Goal: Complete application form

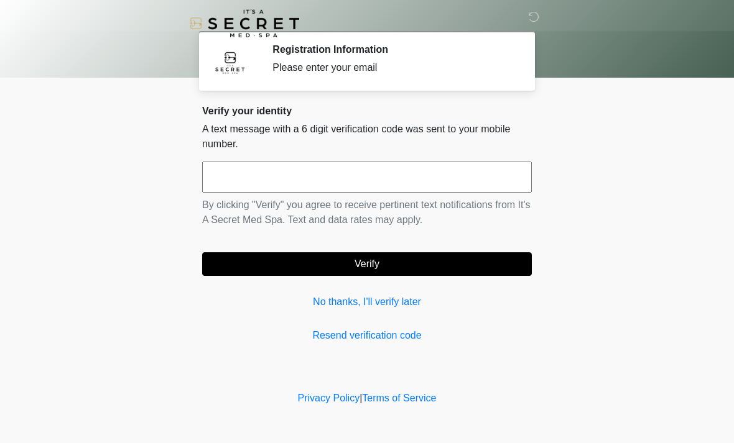
click at [434, 172] on input "text" at bounding box center [367, 177] width 330 height 31
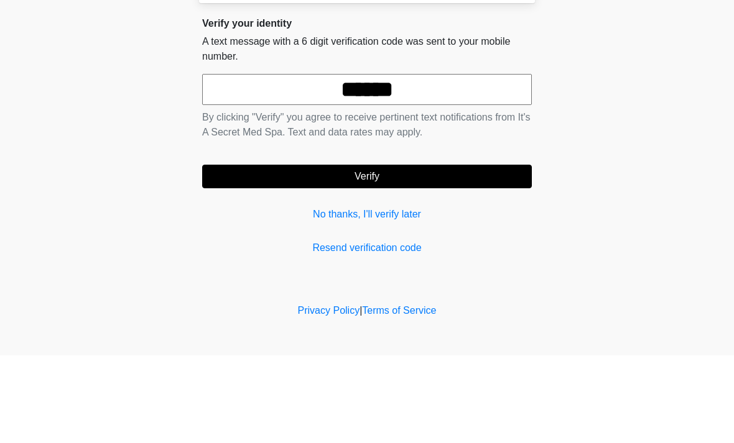
type input "******"
click at [420, 252] on button "Verify" at bounding box center [367, 264] width 330 height 24
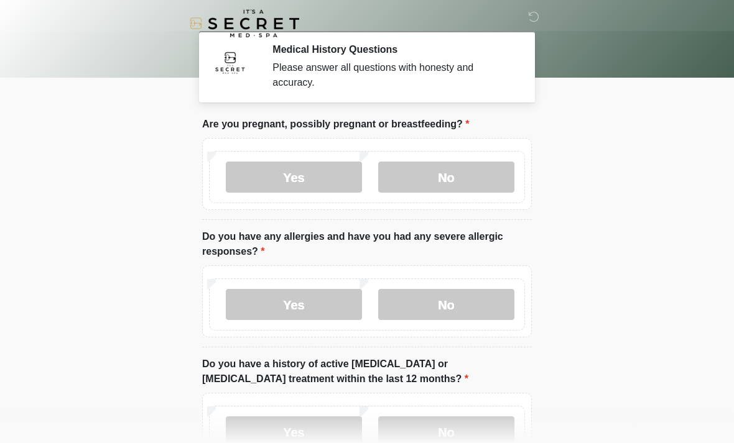
click at [465, 172] on label "No" at bounding box center [446, 177] width 136 height 31
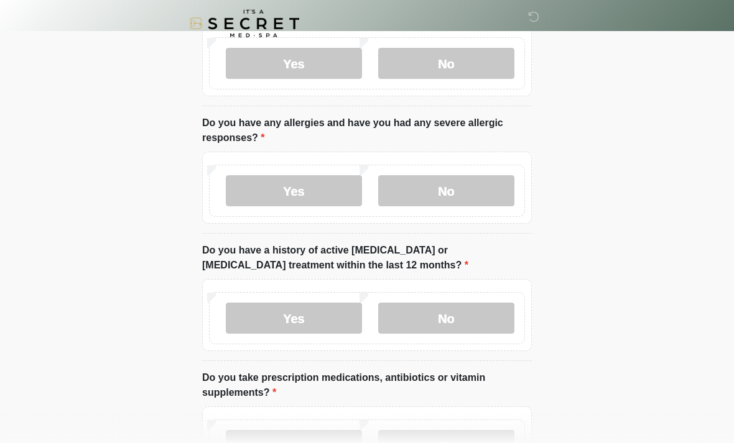
scroll to position [119, 0]
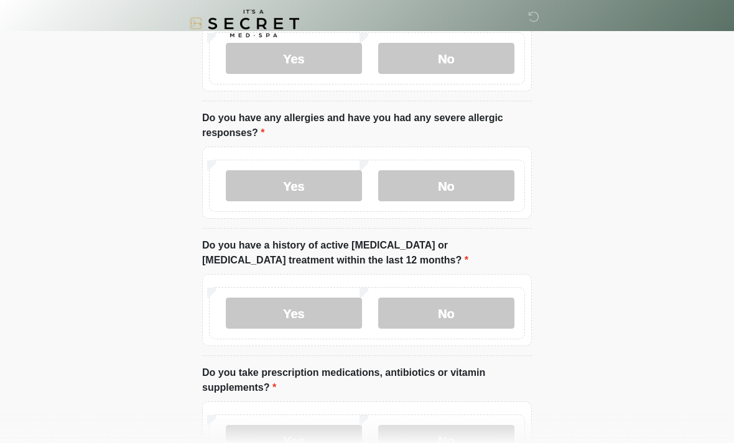
click at [488, 182] on label "No" at bounding box center [446, 185] width 136 height 31
click at [438, 316] on label "No" at bounding box center [446, 313] width 136 height 31
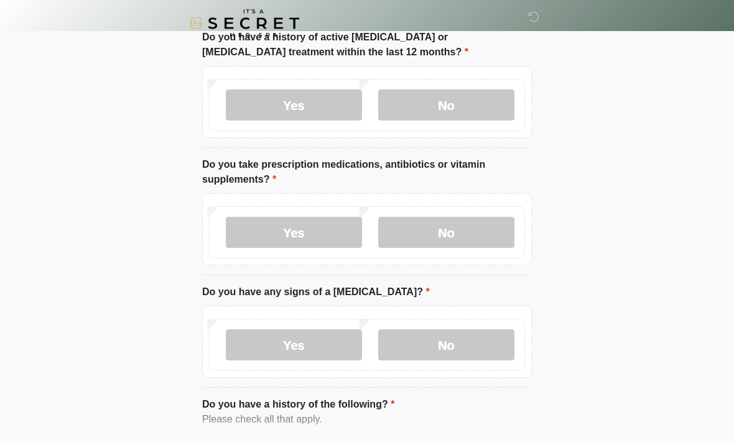
scroll to position [331, 0]
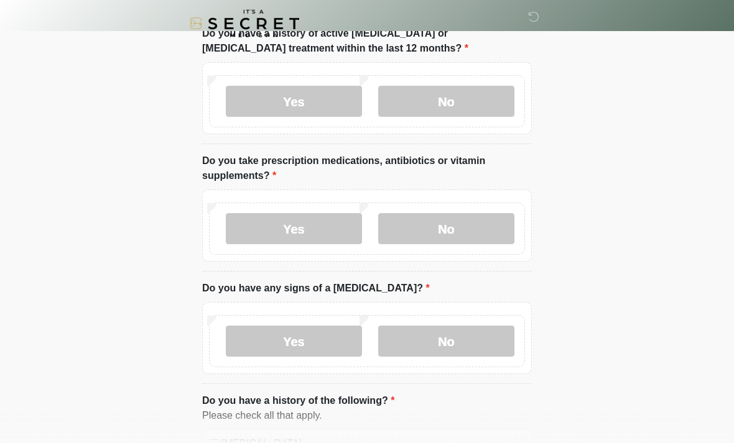
click at [488, 228] on label "No" at bounding box center [446, 228] width 136 height 31
click at [448, 331] on label "No" at bounding box center [446, 341] width 136 height 31
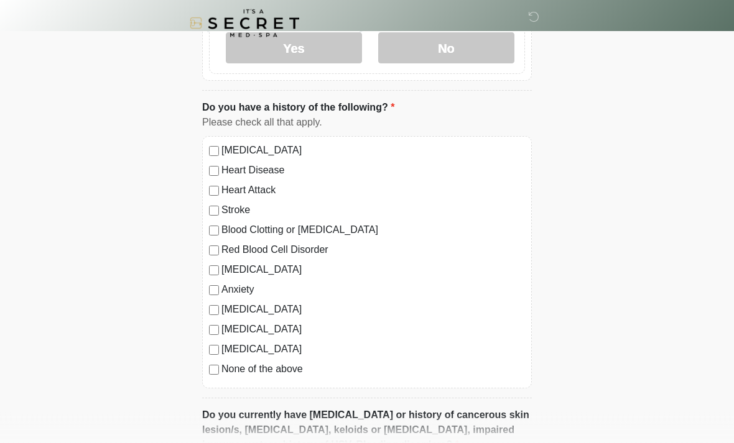
scroll to position [625, 0]
click at [214, 381] on div "[MEDICAL_DATA] Heart Disease Heart Attack Stroke Blood Clotting or [MEDICAL_DAT…" at bounding box center [367, 262] width 330 height 252
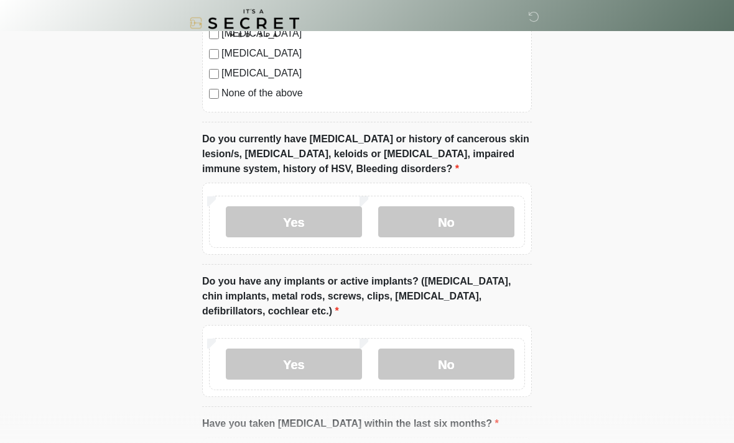
click at [493, 211] on label "No" at bounding box center [446, 222] width 136 height 31
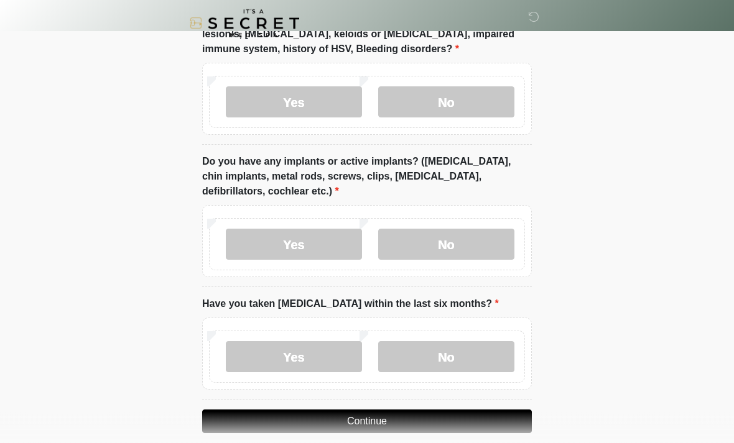
scroll to position [1021, 0]
click at [332, 239] on label "Yes" at bounding box center [294, 244] width 136 height 31
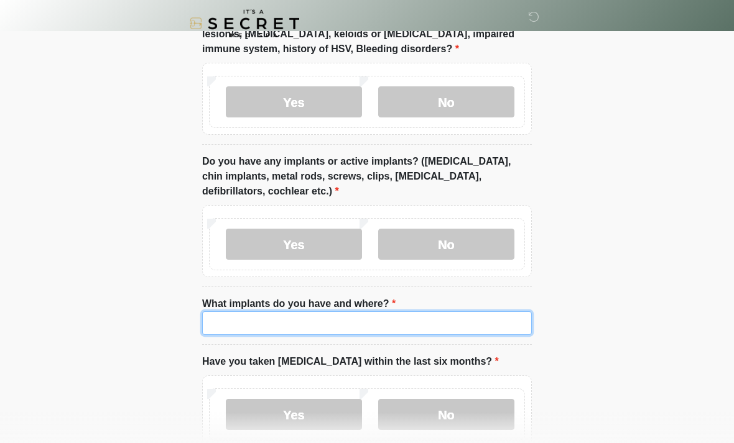
click at [275, 330] on input "What implants do you have and where?" at bounding box center [367, 324] width 330 height 24
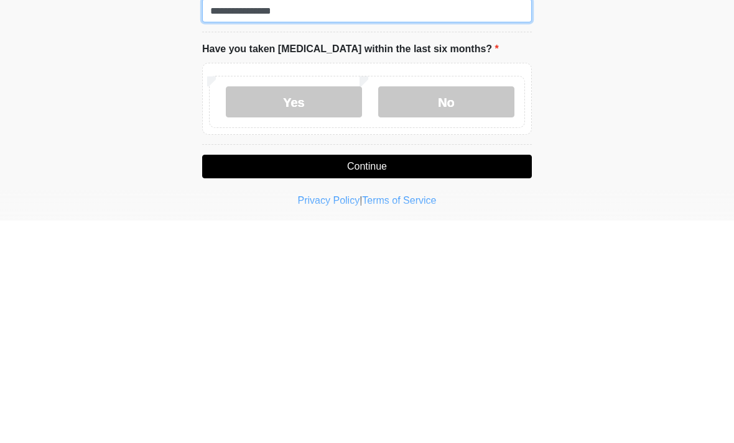
scroll to position [1118, 0]
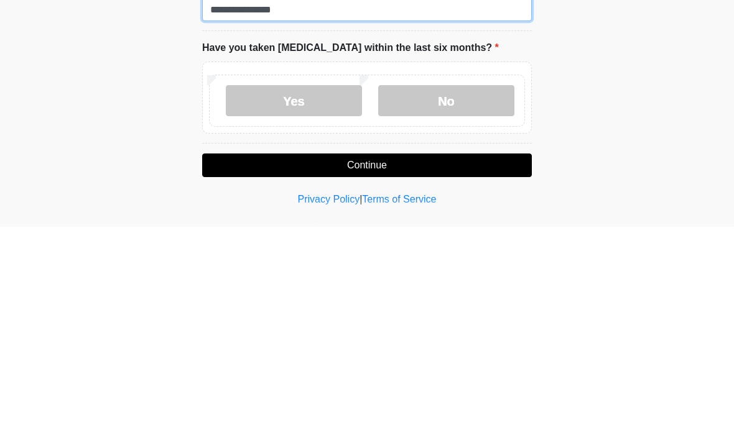
type input "**********"
click at [488, 302] on label "No" at bounding box center [446, 317] width 136 height 31
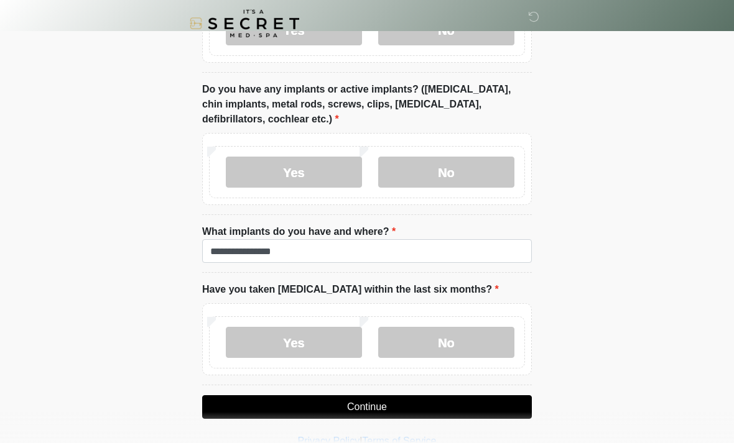
click at [355, 409] on button "Continue" at bounding box center [367, 408] width 330 height 24
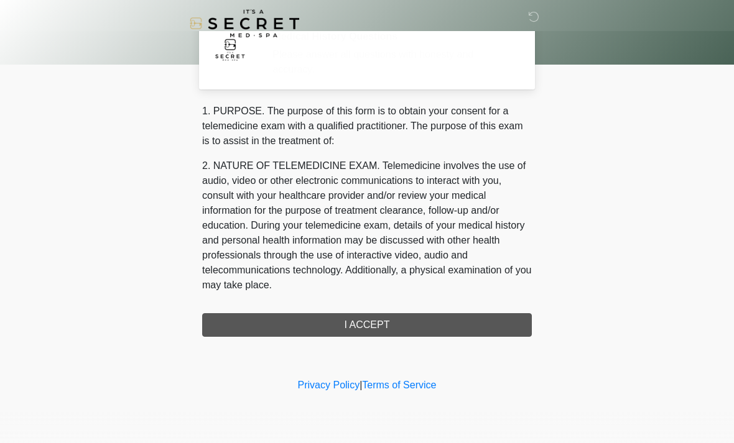
scroll to position [0, 0]
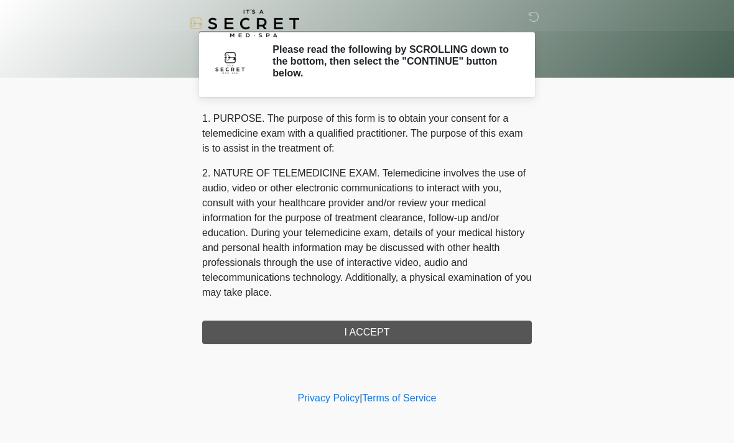
click at [382, 332] on div "1. PURPOSE. The purpose of this form is to obtain your consent for a telemedici…" at bounding box center [367, 227] width 330 height 233
click at [384, 327] on div "1. PURPOSE. The purpose of this form is to obtain your consent for a telemedici…" at bounding box center [367, 227] width 330 height 233
click at [374, 333] on div "1. PURPOSE. The purpose of this form is to obtain your consent for a telemedici…" at bounding box center [367, 227] width 330 height 233
click at [367, 340] on div "1. PURPOSE. The purpose of this form is to obtain your consent for a telemedici…" at bounding box center [367, 227] width 330 height 233
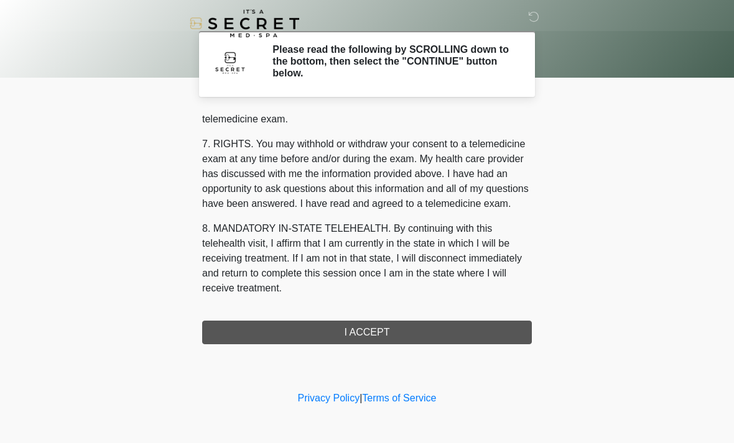
scroll to position [527, 0]
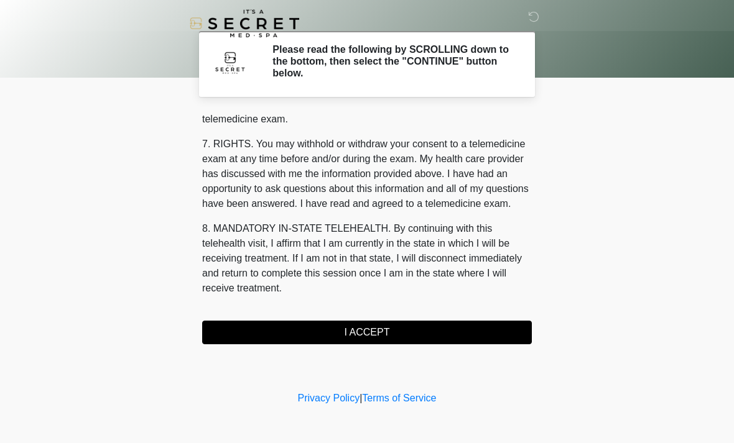
click at [387, 328] on button "I ACCEPT" at bounding box center [367, 333] width 330 height 24
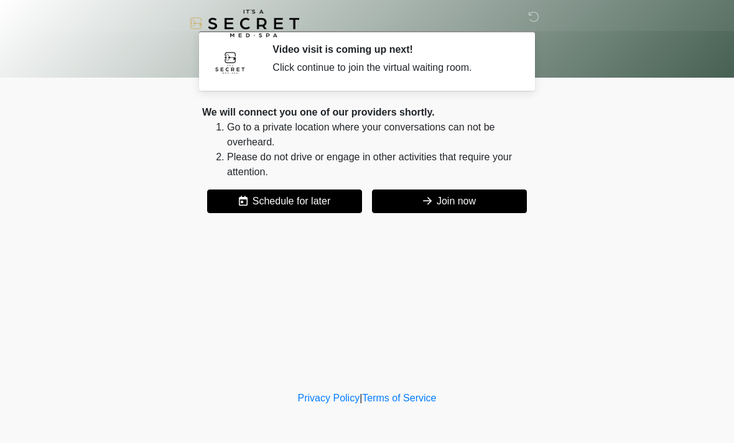
click at [460, 203] on button "Join now" at bounding box center [449, 202] width 155 height 24
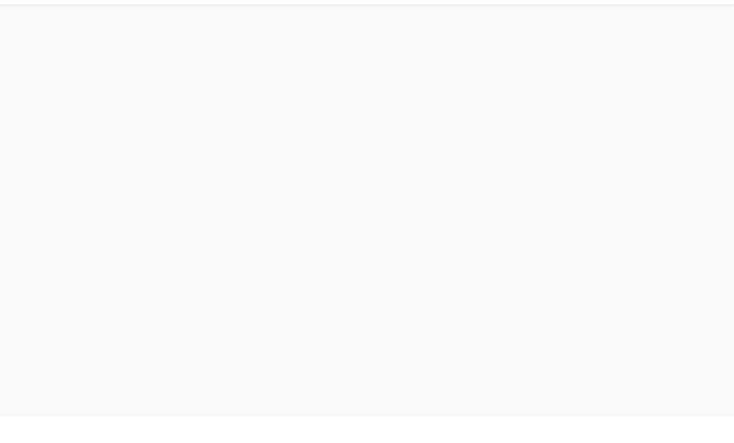
scroll to position [4, 0]
